Goal: Check status

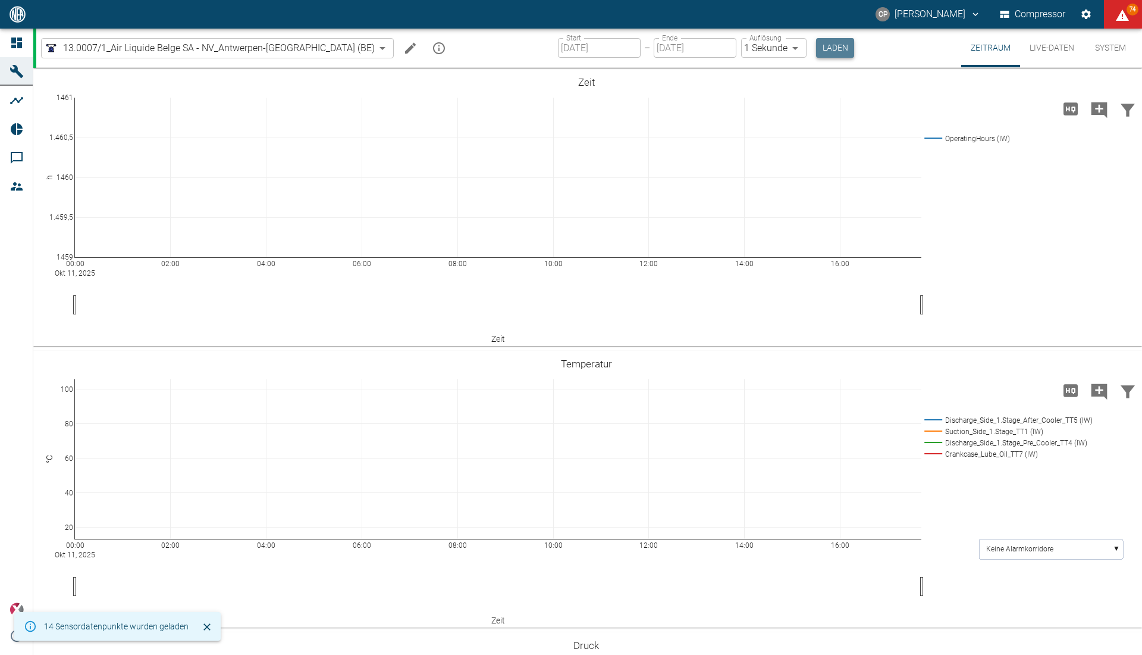
click at [816, 45] on button "Laden" at bounding box center [835, 48] width 38 height 20
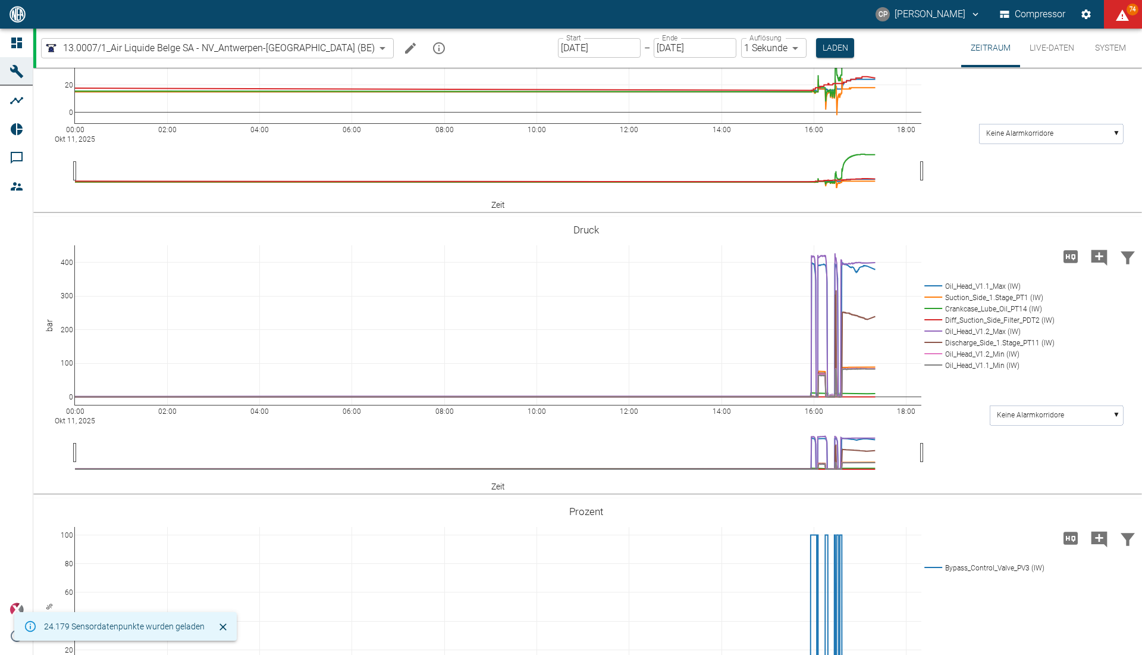
scroll to position [354, 0]
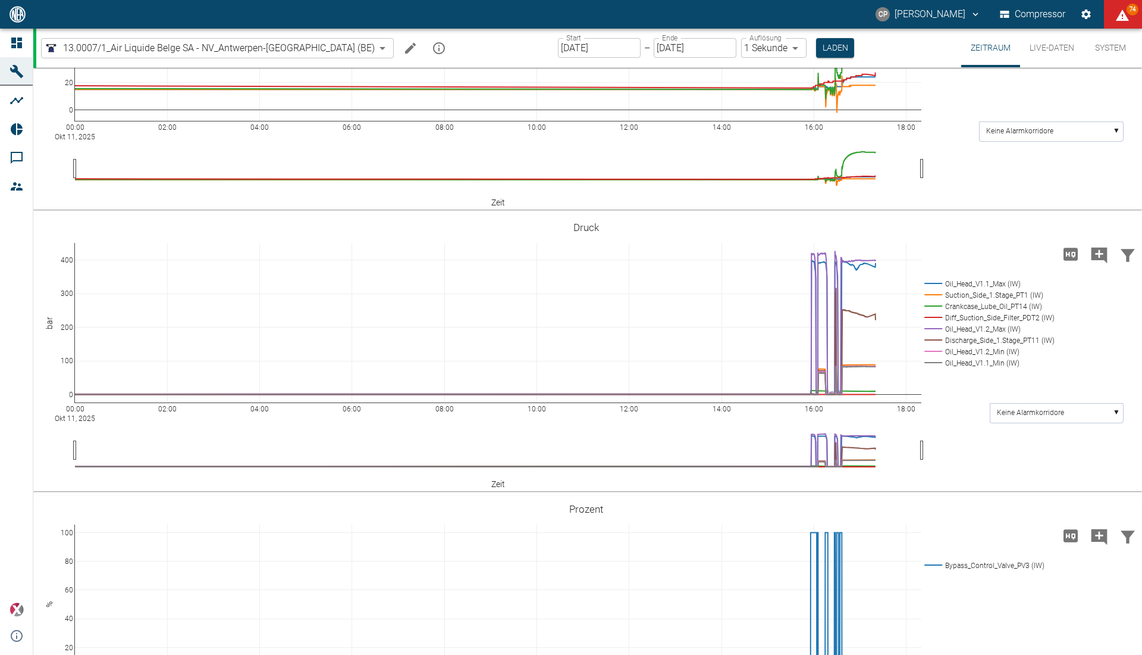
drag, startPoint x: 1053, startPoint y: 39, endPoint x: 1038, endPoint y: 36, distance: 15.3
click at [1038, 36] on button "Live-Daten" at bounding box center [1053, 48] width 64 height 39
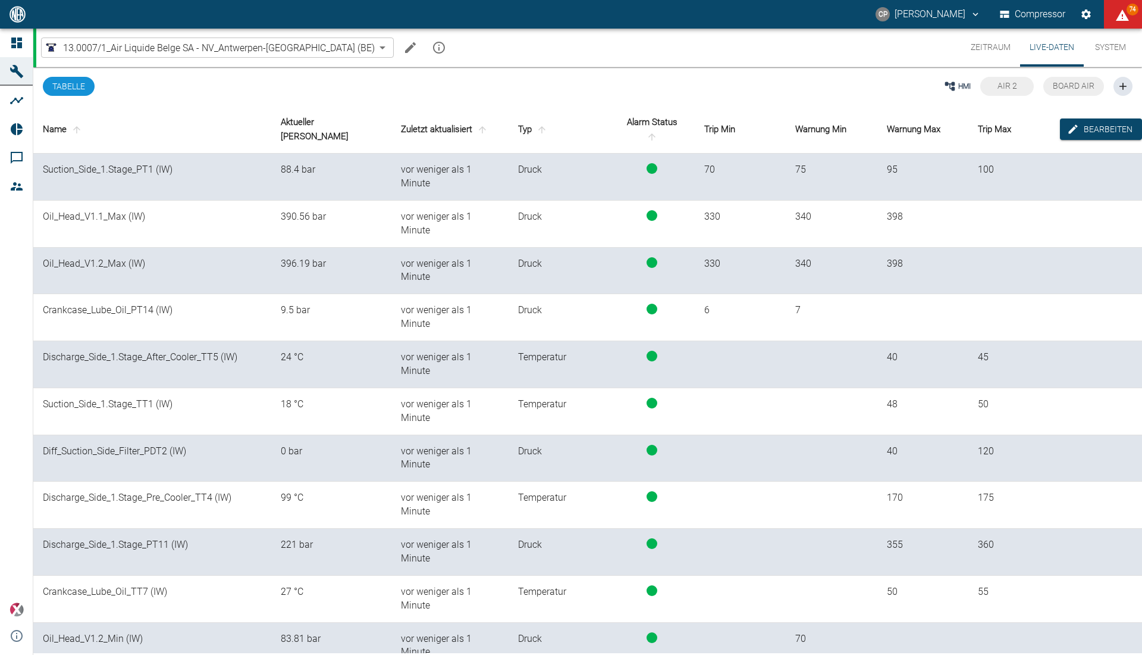
click at [970, 49] on button "Zeitraum" at bounding box center [991, 48] width 59 height 38
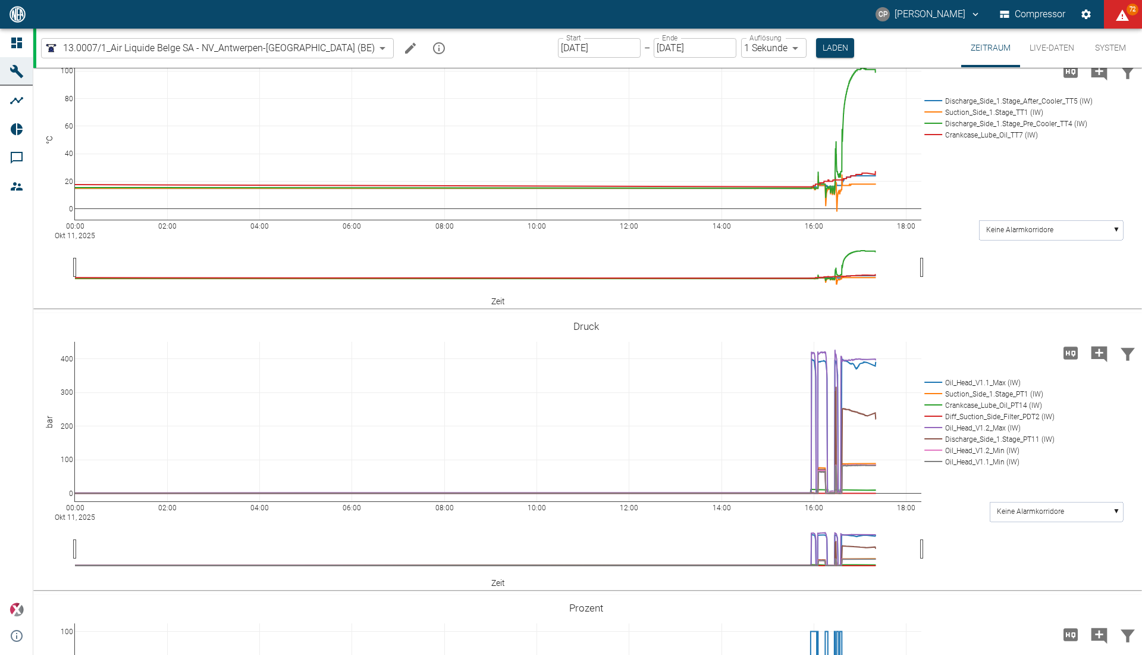
scroll to position [258, 0]
